Goal: Task Accomplishment & Management: Use online tool/utility

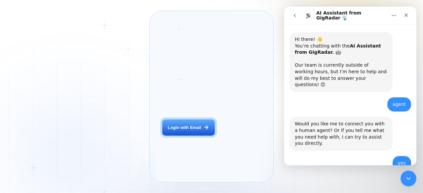
scroll to position [527, 0]
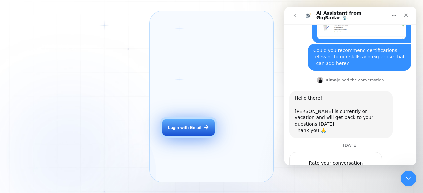
click at [180, 129] on button "Login with Email" at bounding box center [188, 128] width 52 height 17
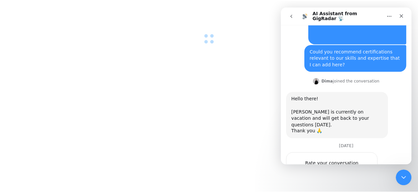
scroll to position [527, 0]
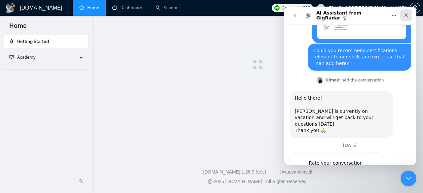
click at [408, 17] on icon "Close" at bounding box center [406, 15] width 5 height 5
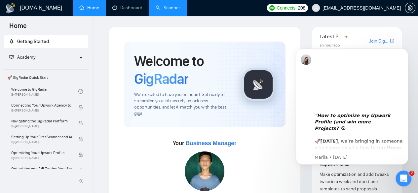
click at [180, 5] on link "Scanner" at bounding box center [168, 8] width 24 height 6
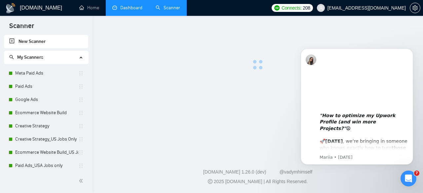
click at [134, 7] on link "Dashboard" at bounding box center [127, 8] width 30 height 6
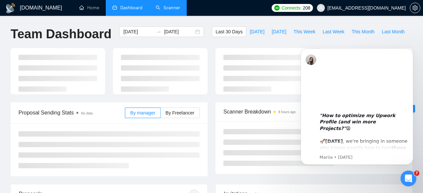
type input "[DATE]"
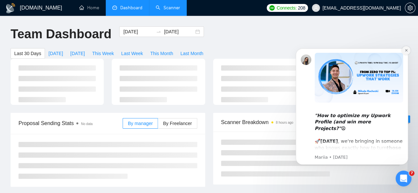
click at [406, 52] on icon "Dismiss notification" at bounding box center [407, 51] width 4 height 4
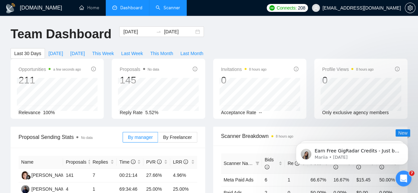
click at [163, 11] on link "Scanner" at bounding box center [168, 8] width 24 height 6
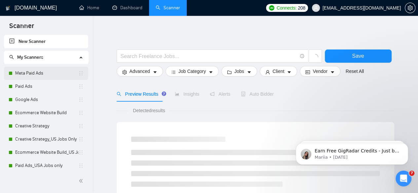
click at [52, 73] on link "Meta Paid Ads" at bounding box center [46, 73] width 63 height 13
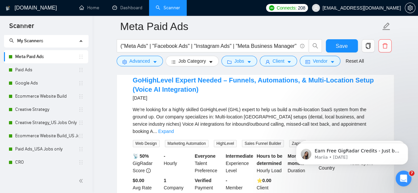
scroll to position [66, 0]
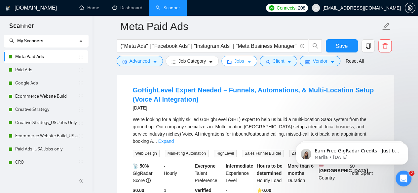
click at [231, 62] on button "Jobs" at bounding box center [239, 61] width 36 height 11
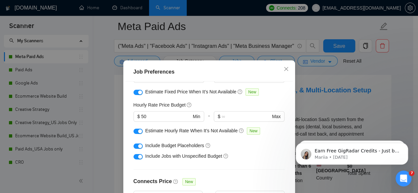
click at [378, 79] on div "Job Preferences Budget Project Type All Fixed Price Hourly Rate Fixed Price Bud…" at bounding box center [209, 96] width 418 height 193
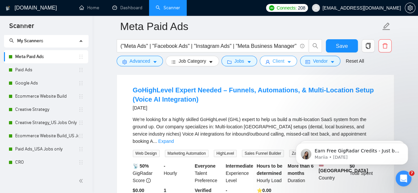
click at [274, 60] on span "Client" at bounding box center [279, 61] width 12 height 7
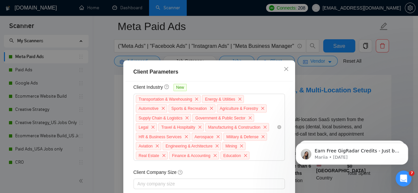
scroll to position [330, 0]
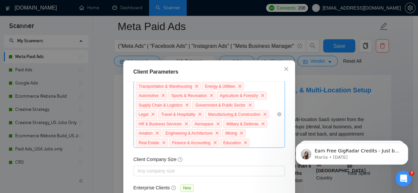
click at [264, 144] on div "Transportation & Warehousing Energy & Utilities Automotive Sports & Recreation …" at bounding box center [209, 114] width 151 height 67
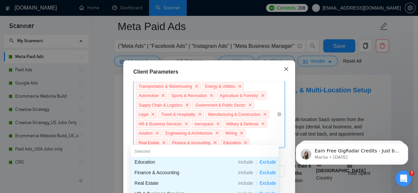
click at [284, 67] on icon "close" at bounding box center [286, 68] width 5 height 5
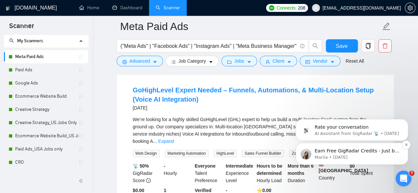
click at [328, 151] on p "Earn Free GigRadar Credits - Just by Sharing Your Story! 💬 Want more credits fo…" at bounding box center [357, 151] width 85 height 7
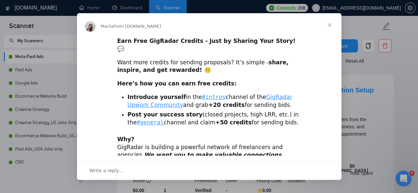
scroll to position [542, 0]
